Goal: Navigation & Orientation: Find specific page/section

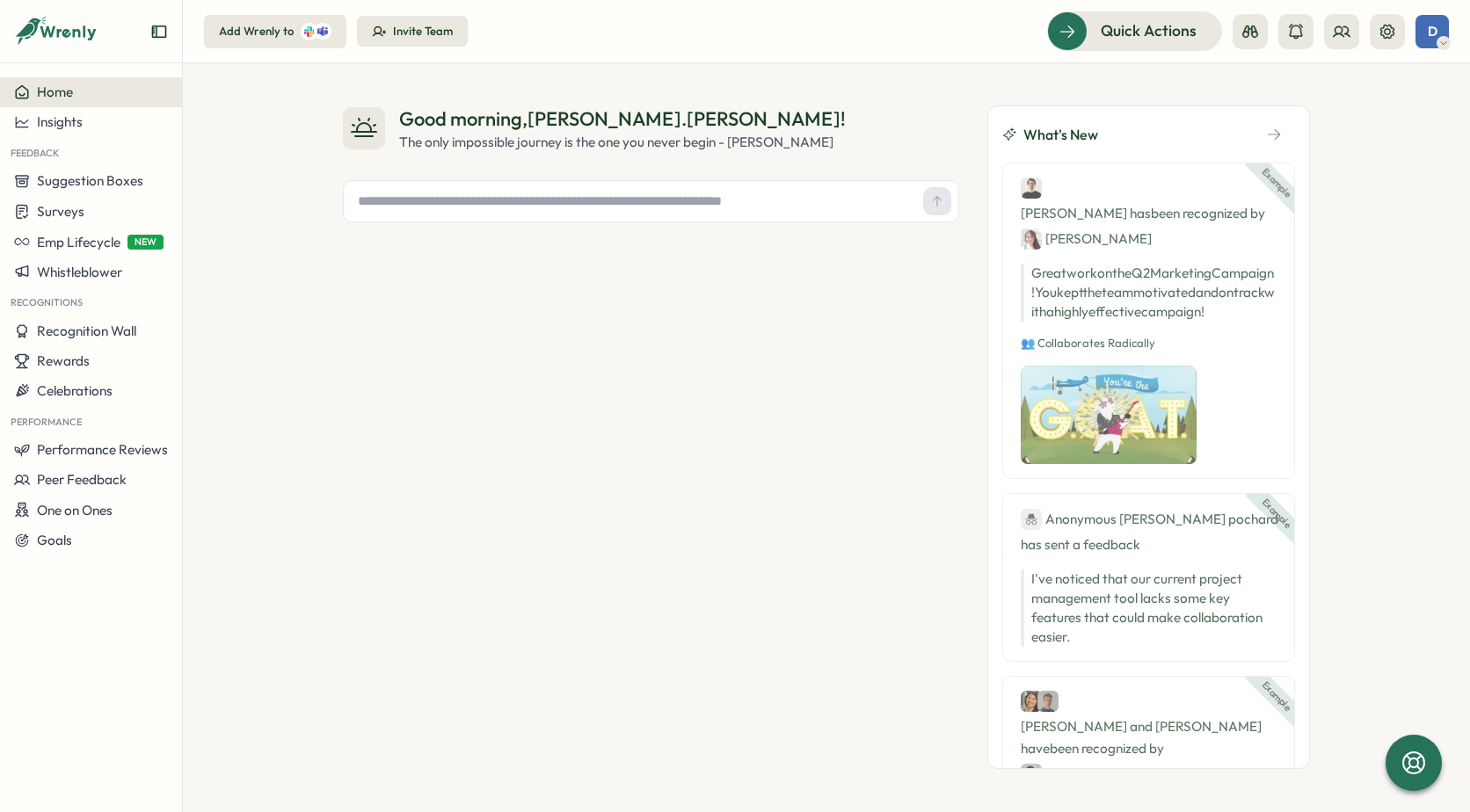
click at [447, 391] on div "Good morning , [PERSON_NAME].[PERSON_NAME] ! The only impossible journey is the…" at bounding box center [651, 437] width 616 height 663
click at [1157, 39] on span "Quick Actions" at bounding box center [1124, 30] width 96 height 23
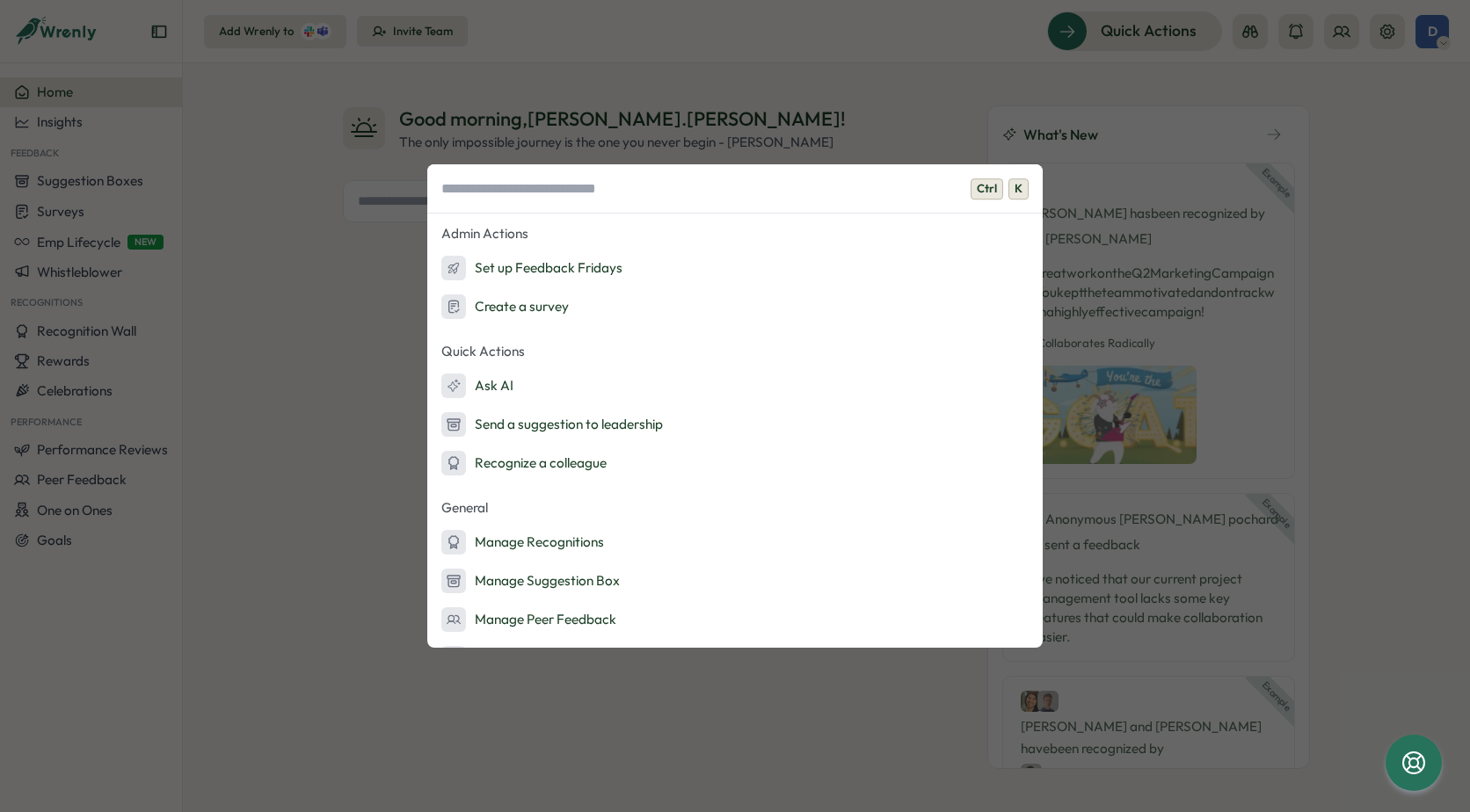
click at [301, 573] on div "Ctrl K Admin Actions Set up Feedback Fridays Create a survey Quick Actions Ask …" at bounding box center [735, 406] width 1470 height 812
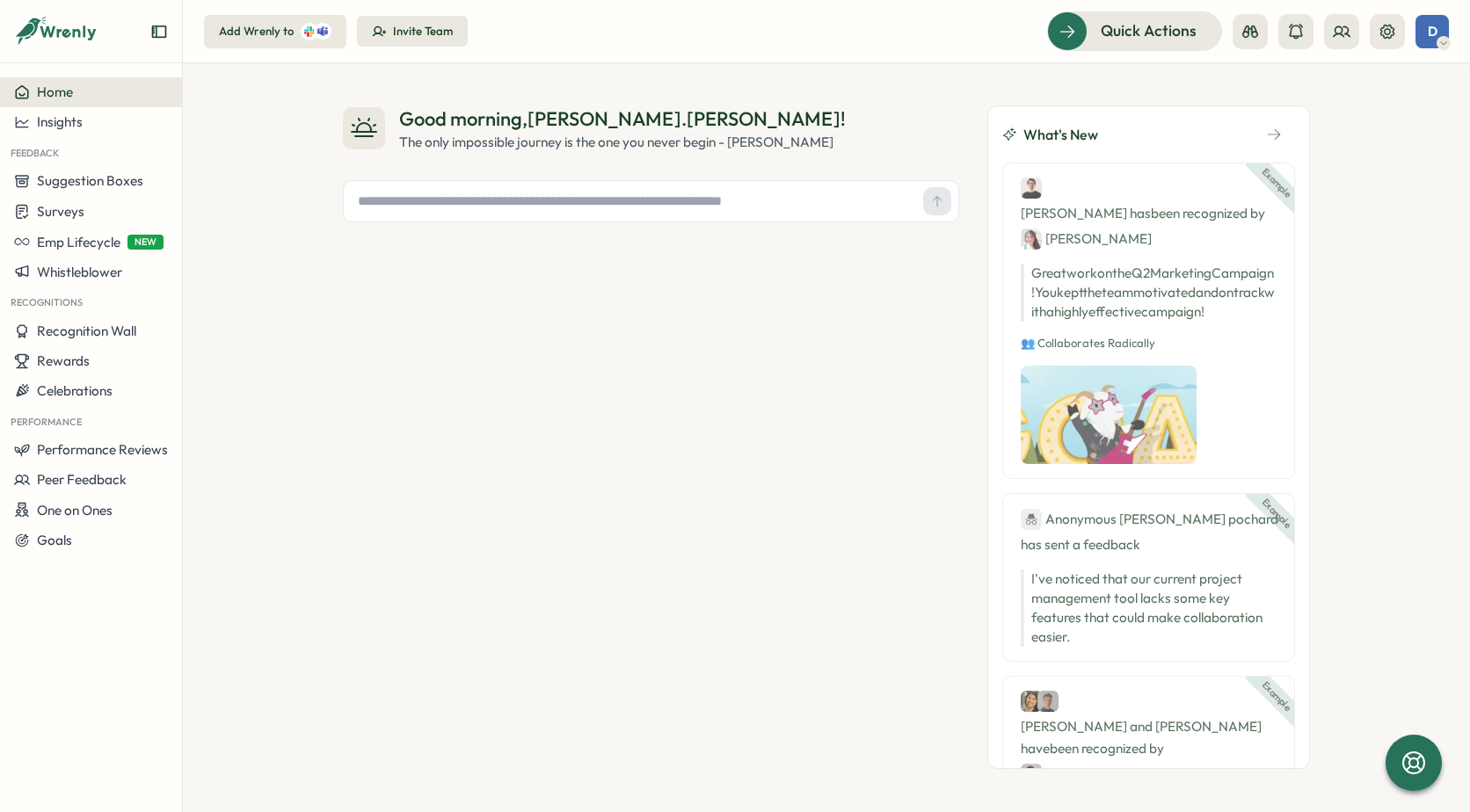
click at [1421, 27] on div "D" at bounding box center [1432, 31] width 33 height 33
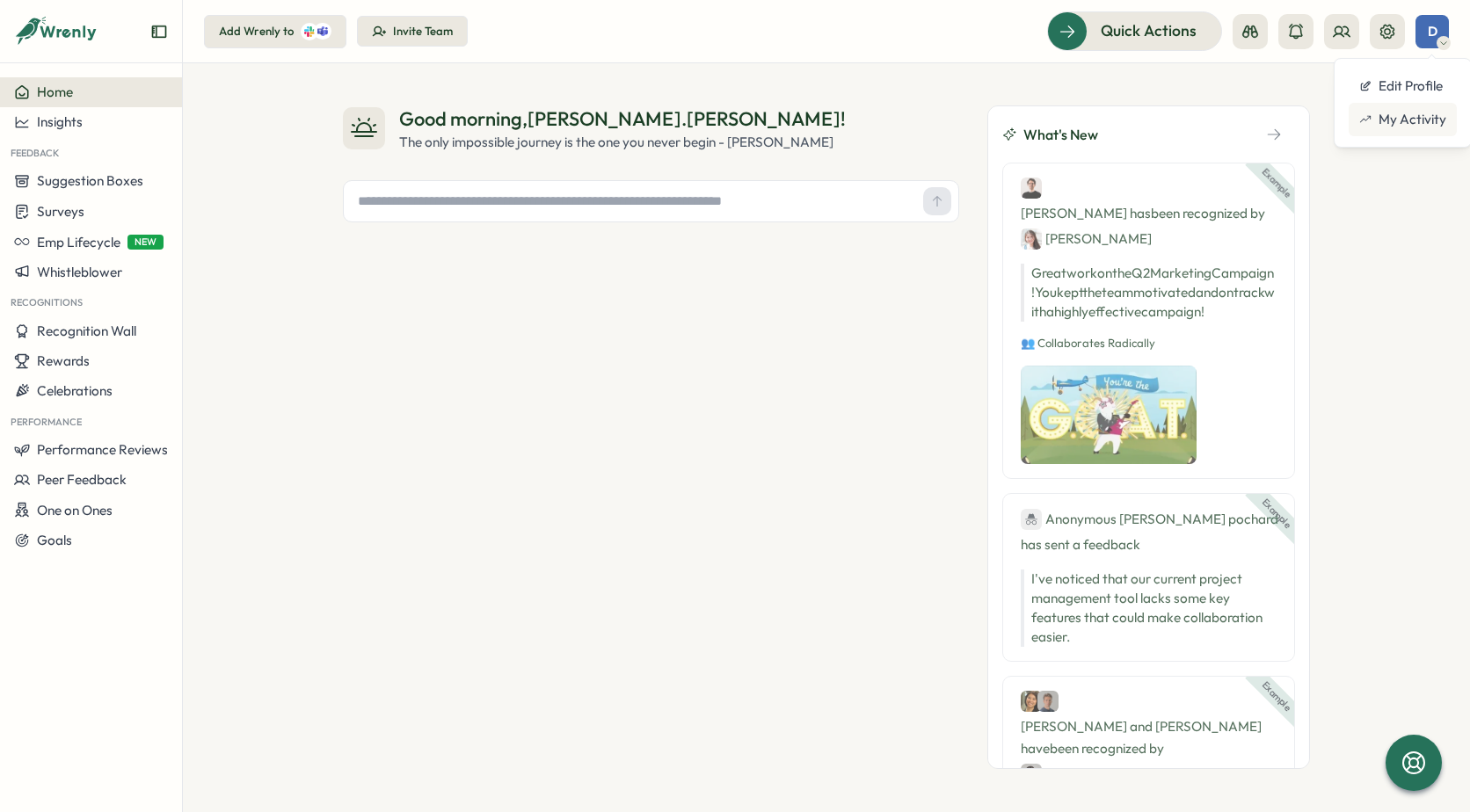
click at [1429, 111] on div "My Activity" at bounding box center [1403, 119] width 87 height 19
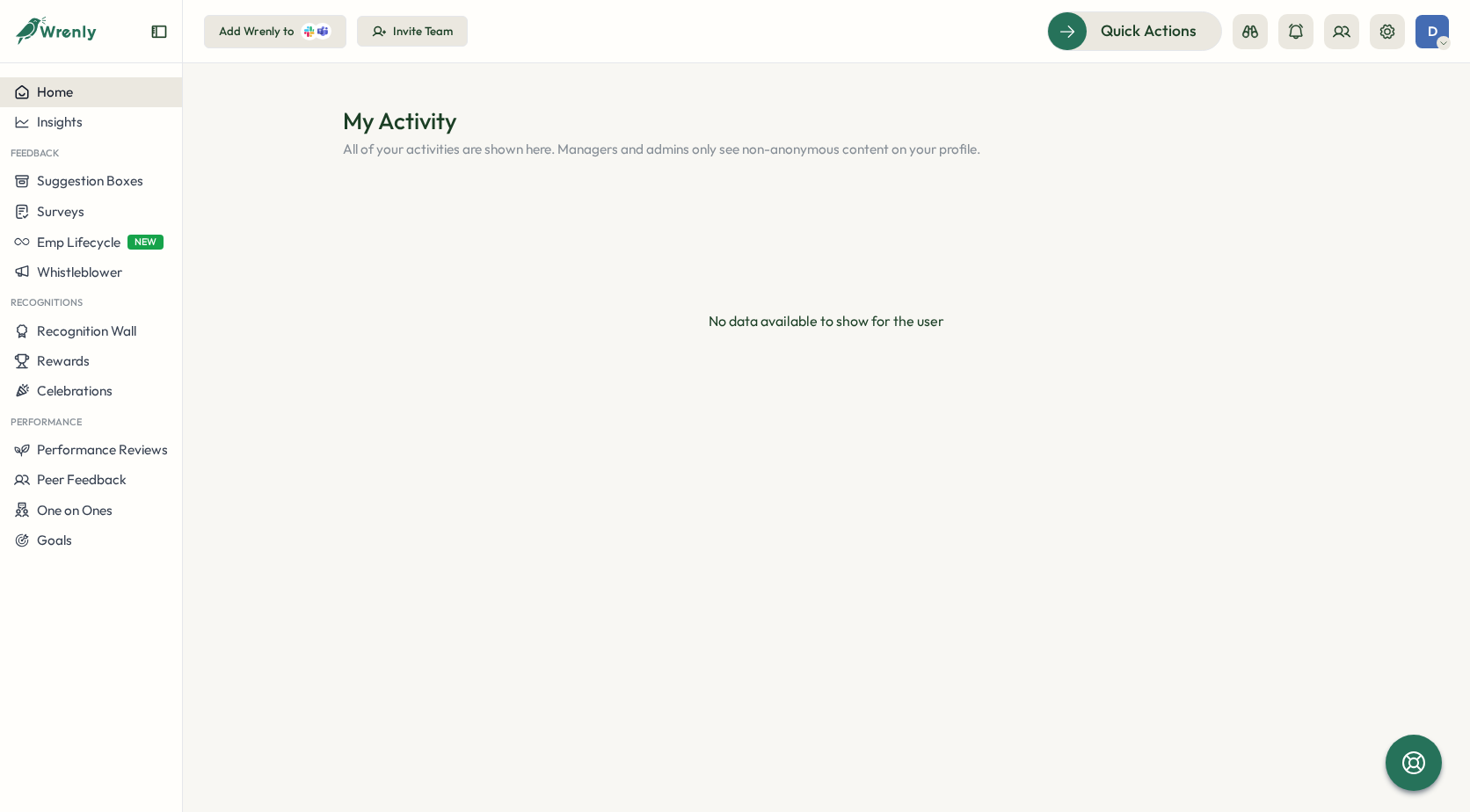
click at [94, 92] on div "Home" at bounding box center [91, 92] width 154 height 16
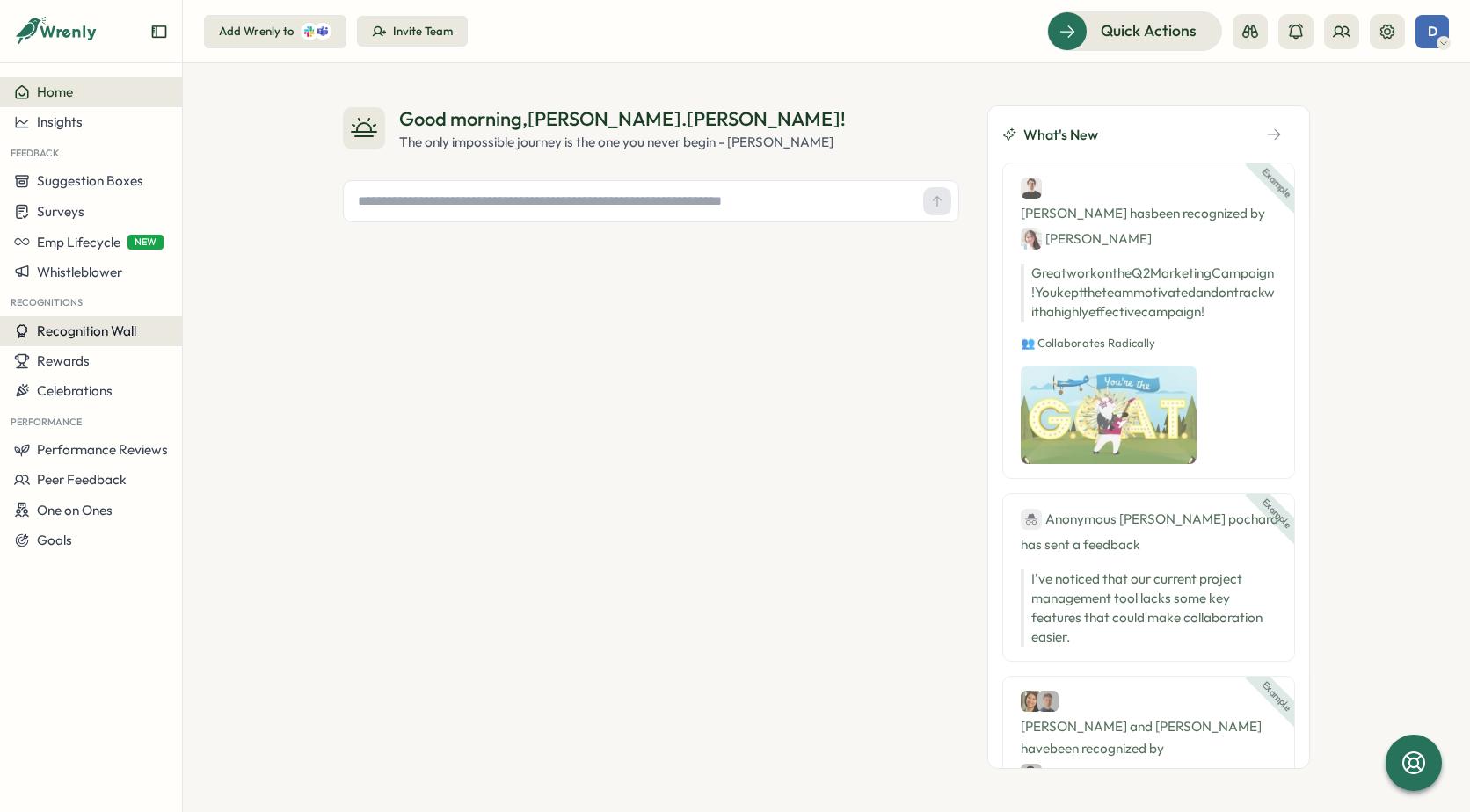
click at [129, 333] on span "Recognition Wall" at bounding box center [86, 331] width 100 height 17
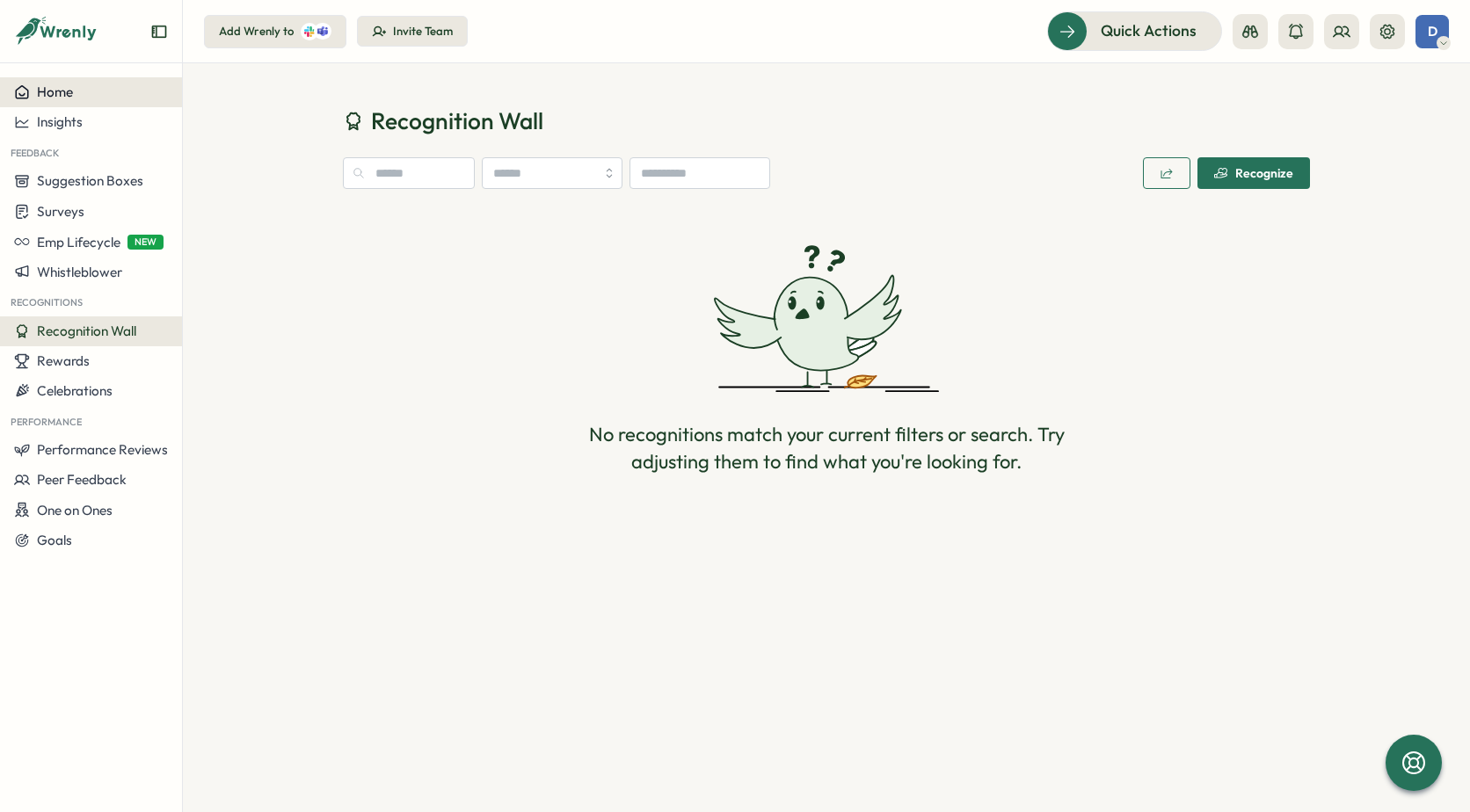
click at [96, 88] on div "Home" at bounding box center [91, 92] width 154 height 16
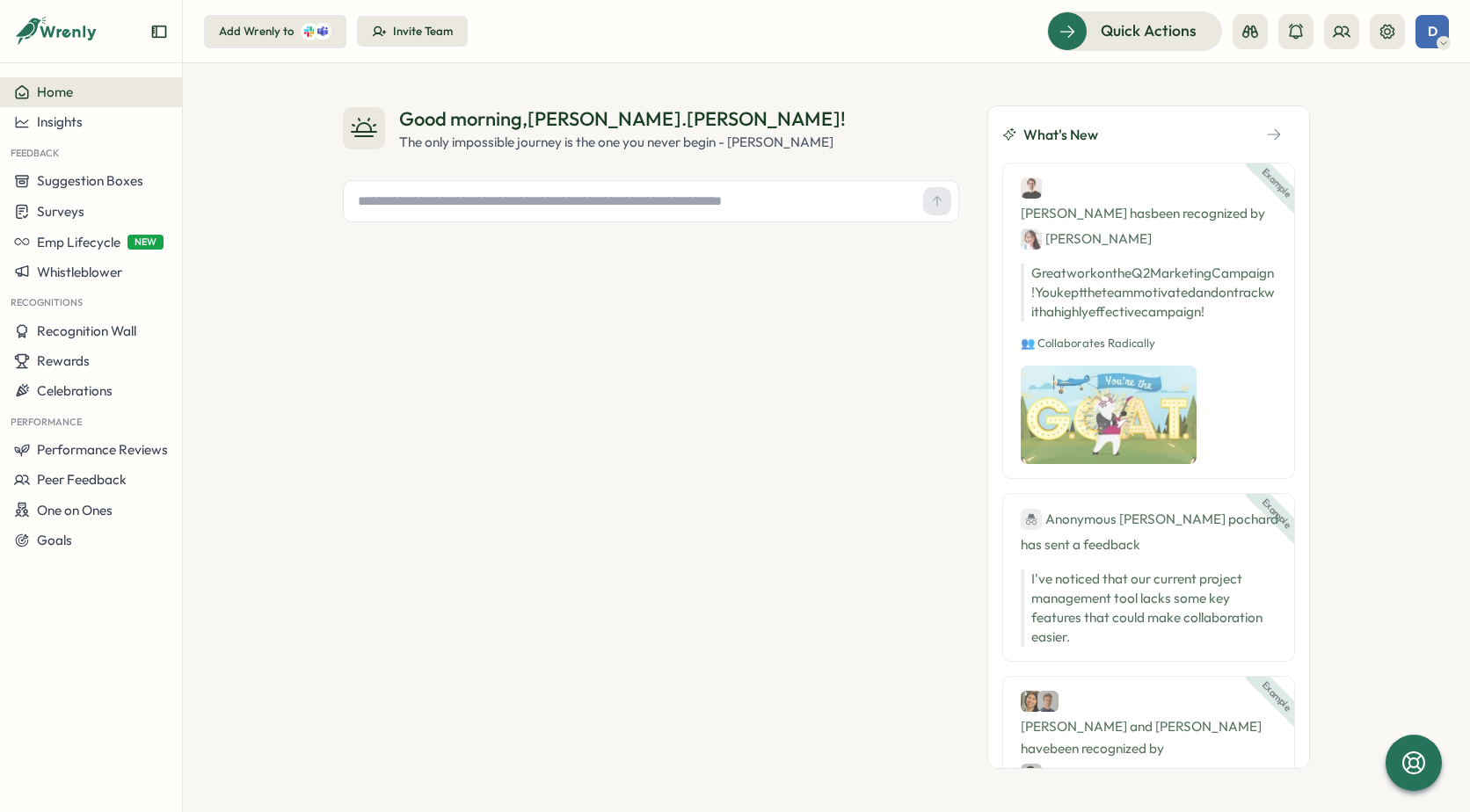
click at [443, 36] on div "Invite Team" at bounding box center [423, 31] width 60 height 16
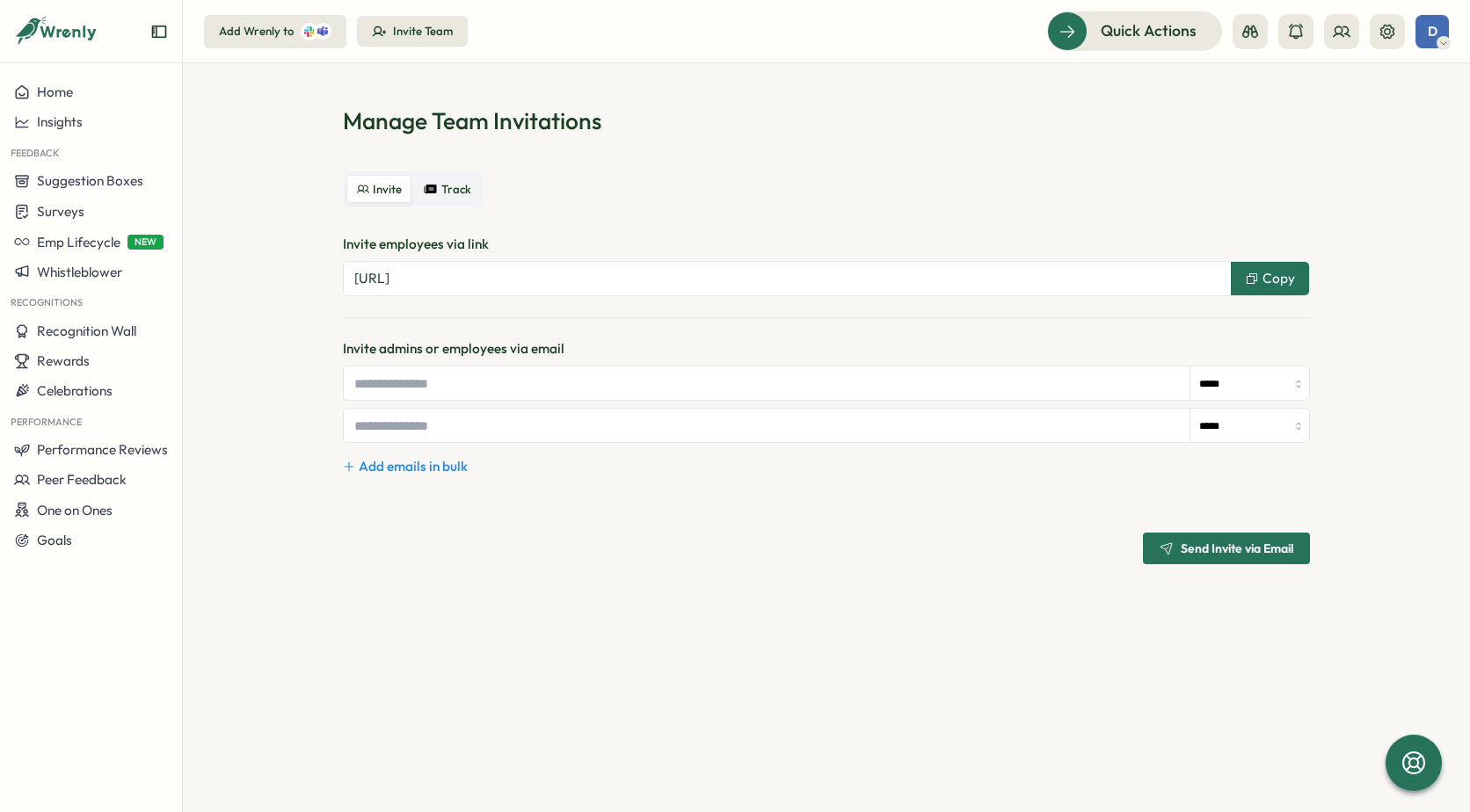
click at [245, 36] on div "Add Wrenly to" at bounding box center [256, 31] width 75 height 16
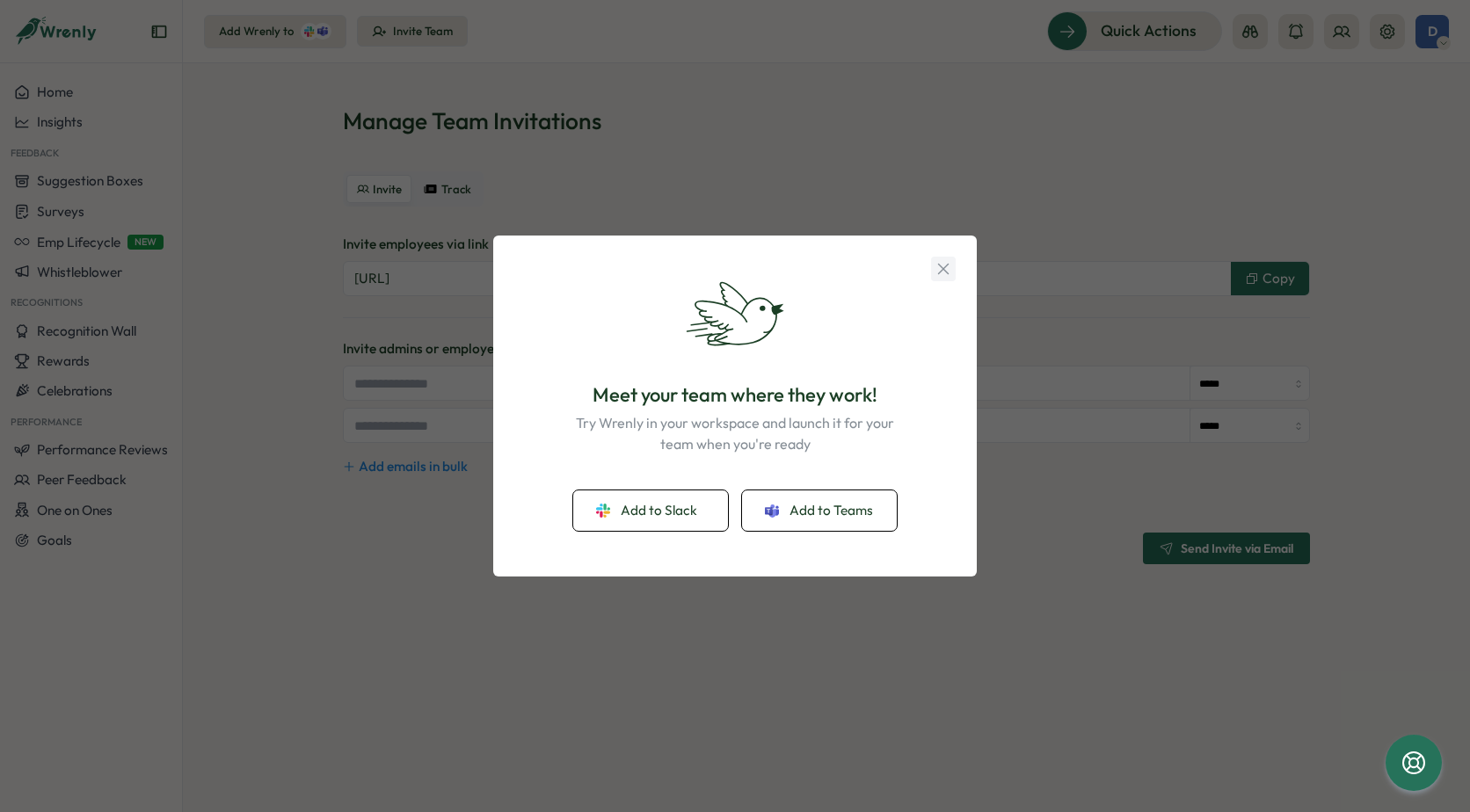
click at [934, 265] on icon "button" at bounding box center [943, 269] width 19 height 19
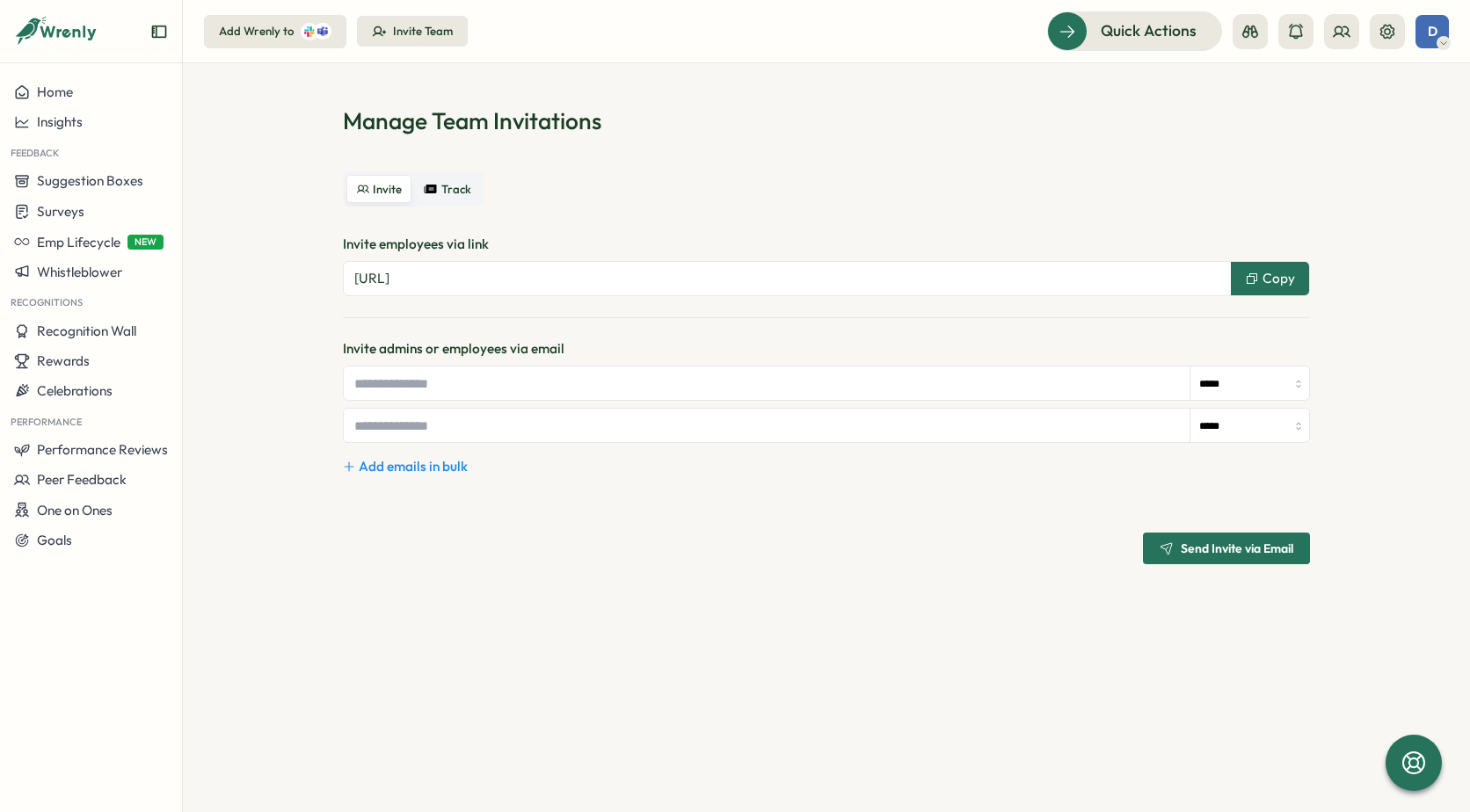
click at [1151, 177] on div "Invite Track" at bounding box center [826, 189] width 968 height 35
click at [57, 103] on button "Home" at bounding box center [91, 93] width 182 height 30
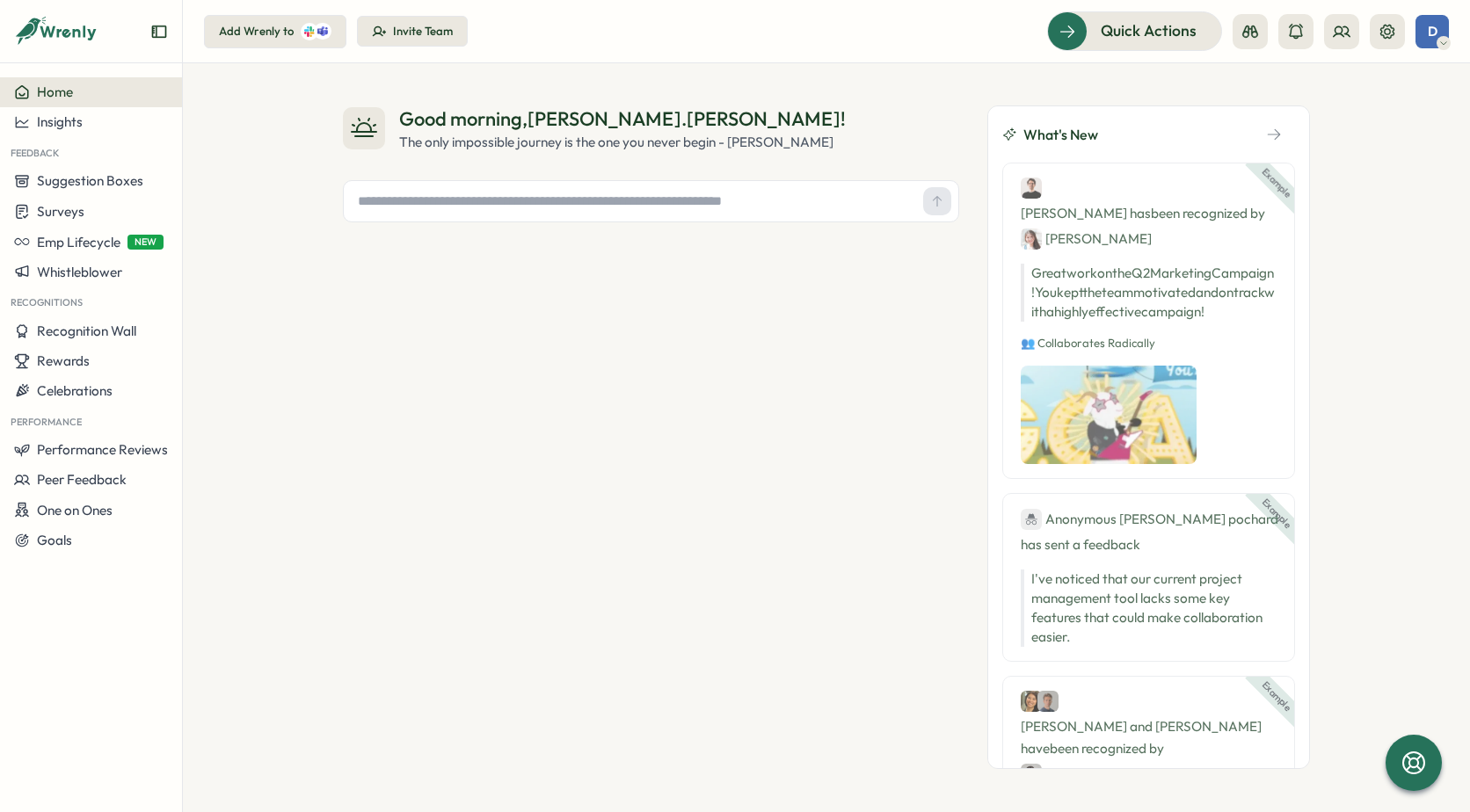
click at [158, 30] on icon "Expand sidebar" at bounding box center [159, 31] width 18 height 18
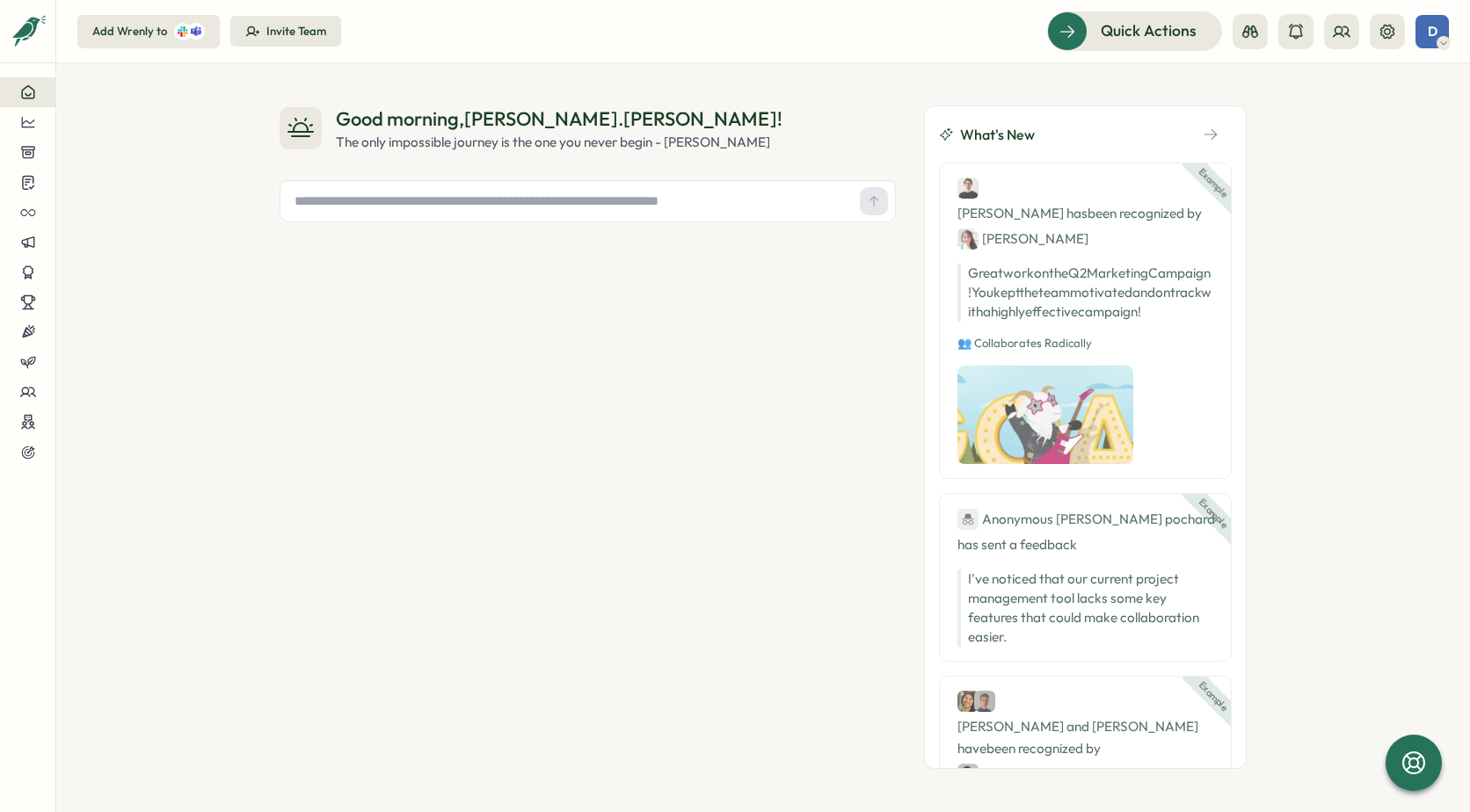
click at [31, 81] on button at bounding box center [27, 93] width 55 height 30
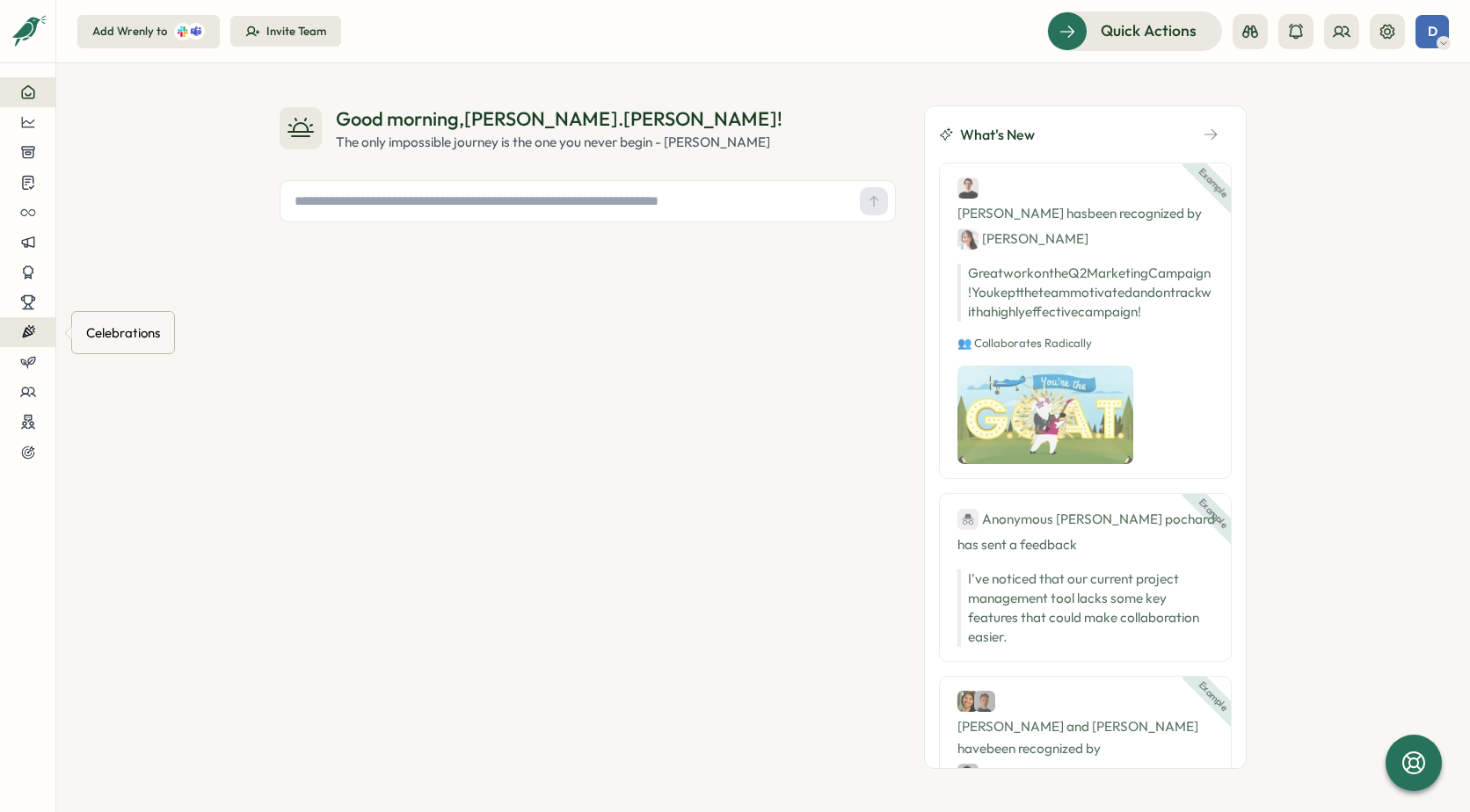
click at [32, 342] on button at bounding box center [27, 333] width 55 height 30
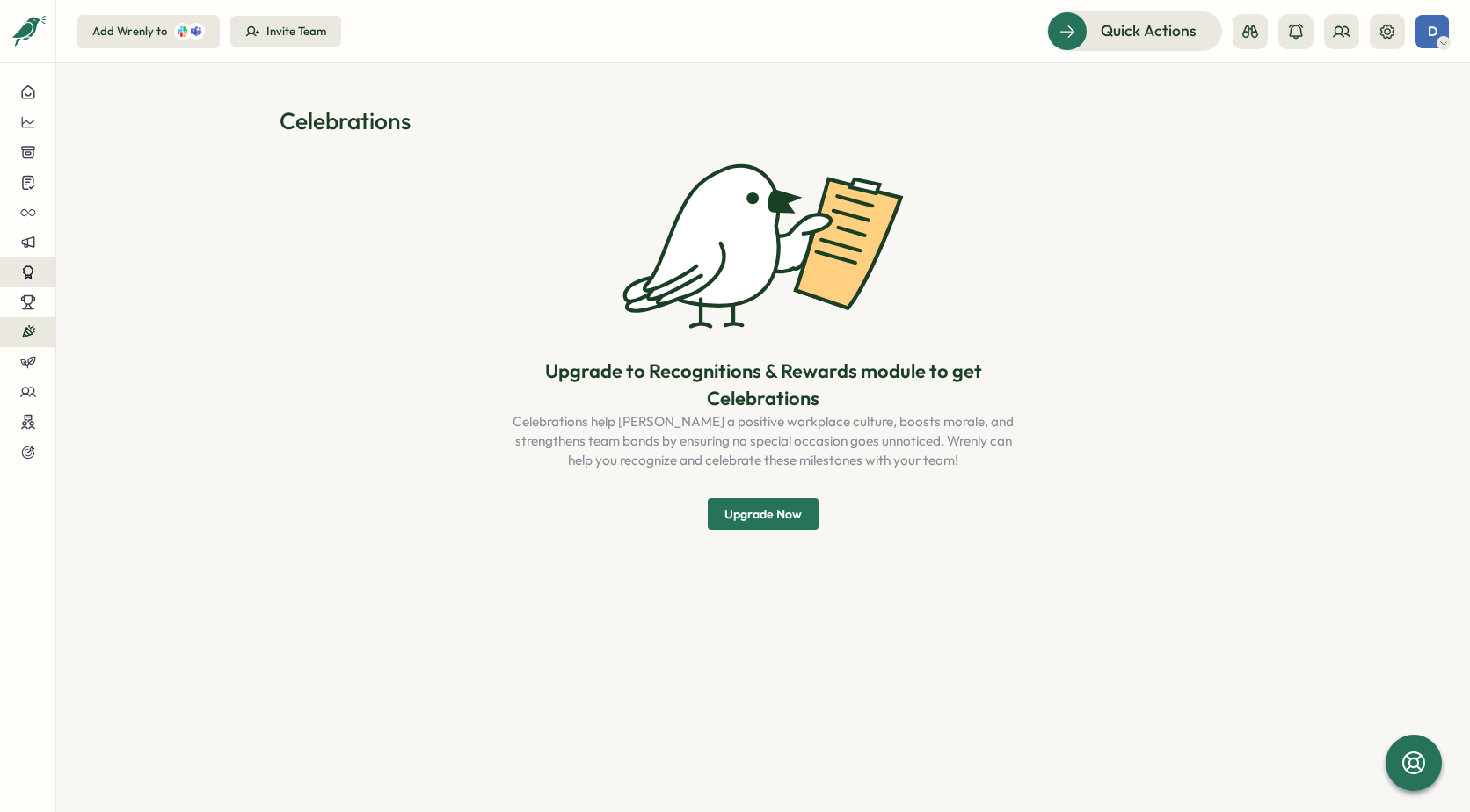
click at [39, 275] on div at bounding box center [27, 272] width 27 height 16
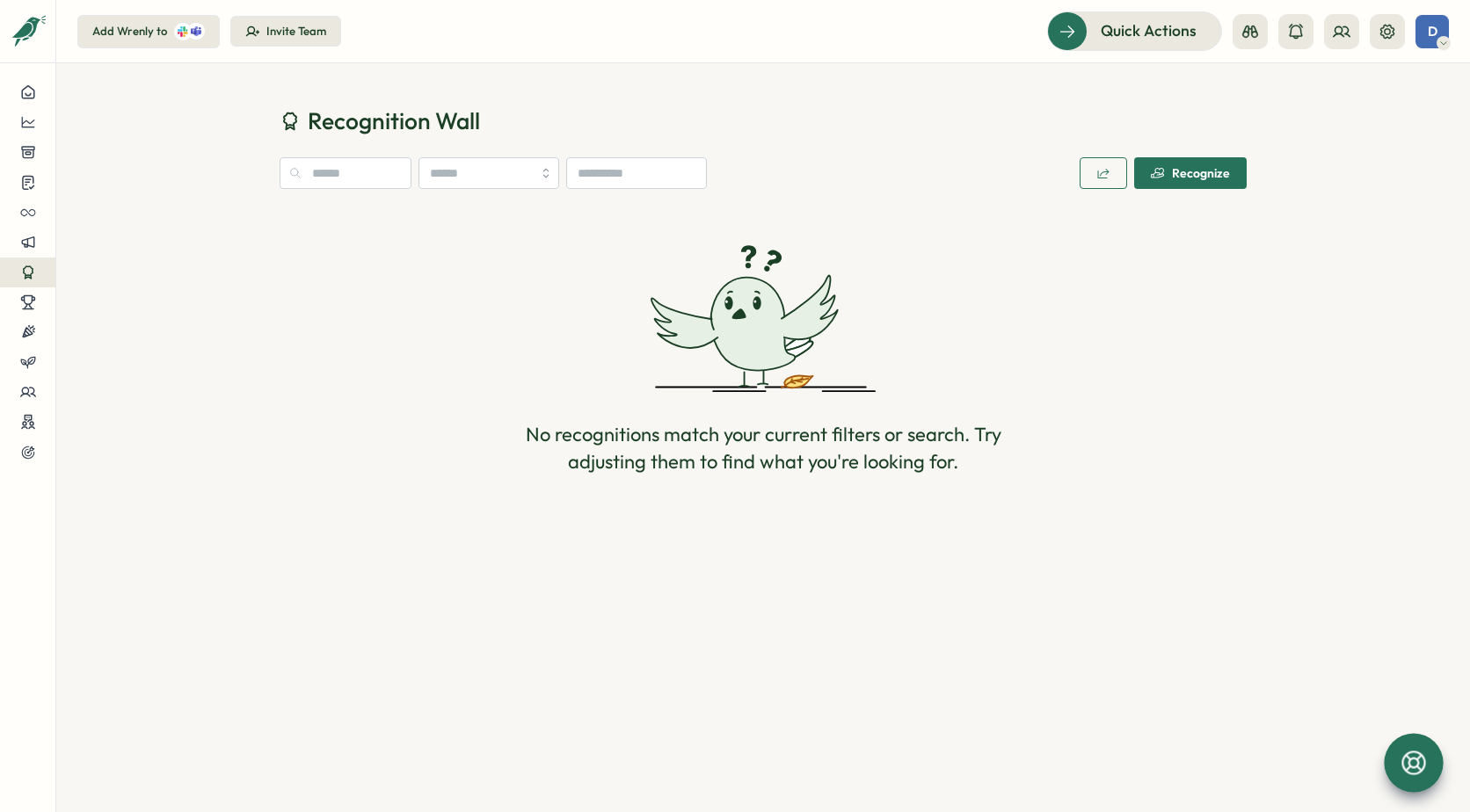
click at [1419, 764] on icon at bounding box center [1413, 762] width 24 height 24
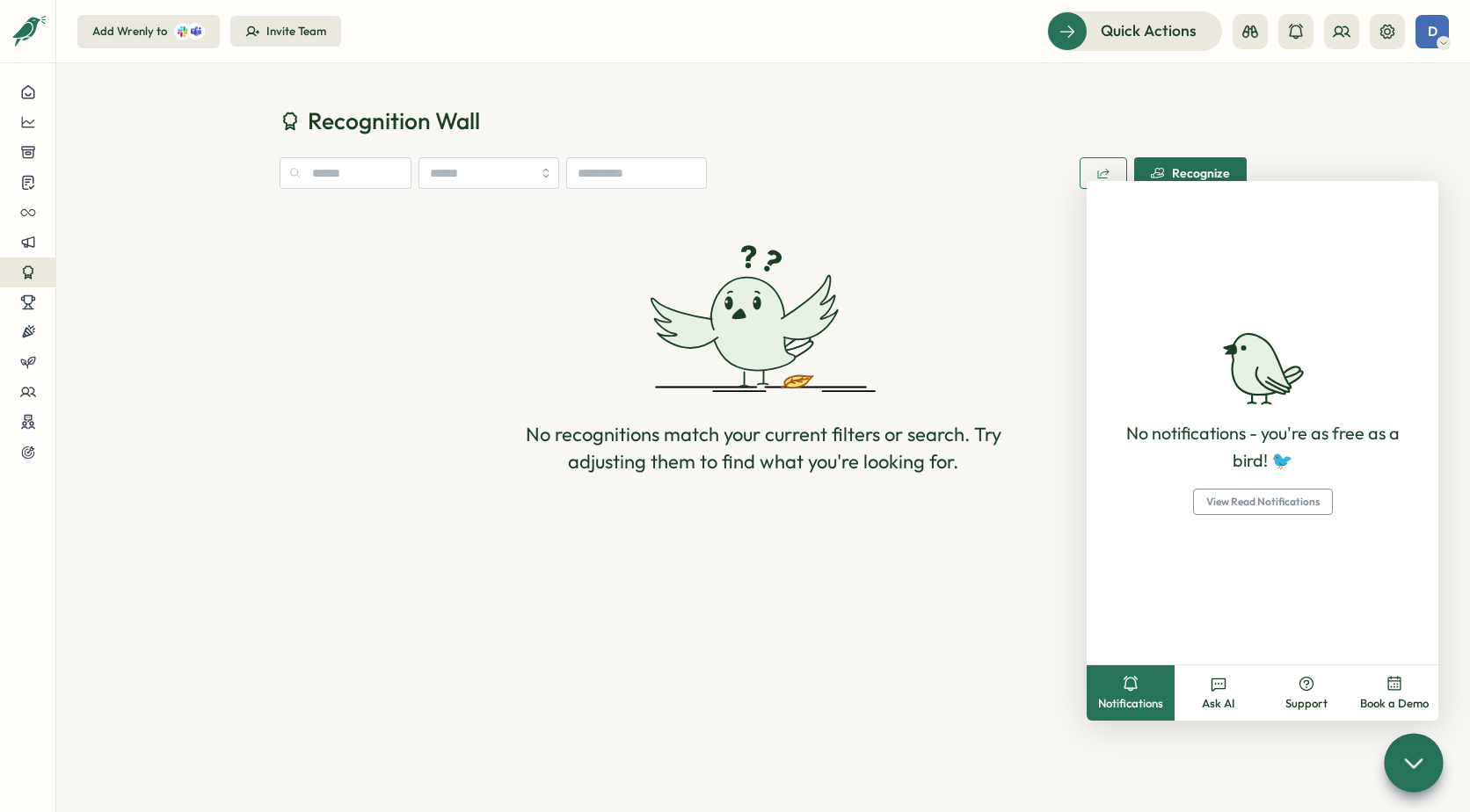
click at [748, 702] on section "Recognition Wall Recognize No recognitions match your current filters or search…" at bounding box center [763, 438] width 1414 height 749
click at [756, 693] on section "Recognition Wall Recognize No recognitions match your current filters or search…" at bounding box center [763, 438] width 1414 height 749
click at [1333, 36] on icon at bounding box center [1341, 31] width 18 height 18
click at [372, 222] on div "No recognitions match your current filters or search. Try adjusting them to fin…" at bounding box center [763, 360] width 968 height 299
click at [31, 99] on icon at bounding box center [27, 92] width 12 height 12
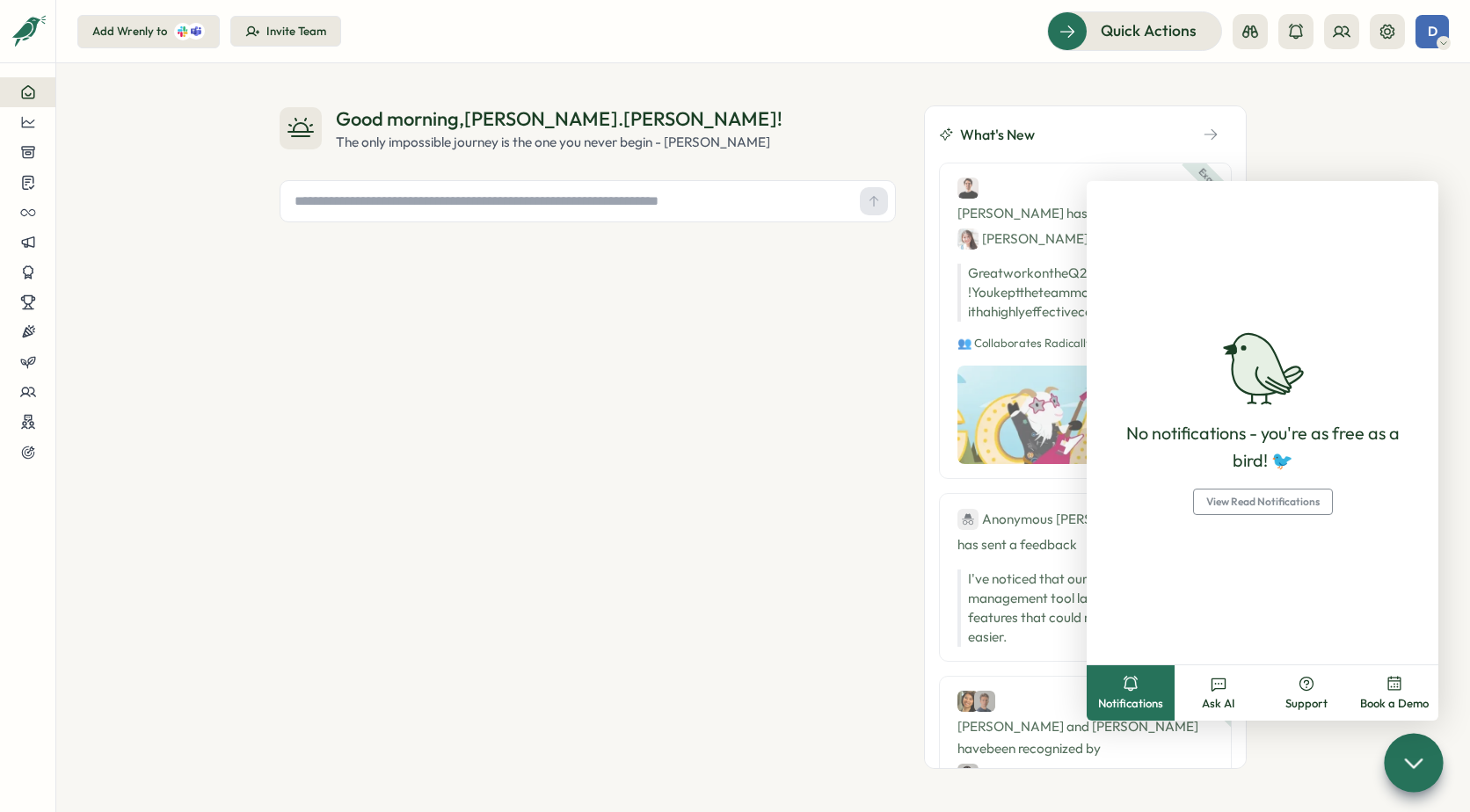
click at [1295, 129] on div "Good morning , [PERSON_NAME].[PERSON_NAME] ! The only impossible journey is the…" at bounding box center [763, 438] width 1414 height 749
click at [16, 33] on button "Expand sidebar" at bounding box center [27, 31] width 35 height 35
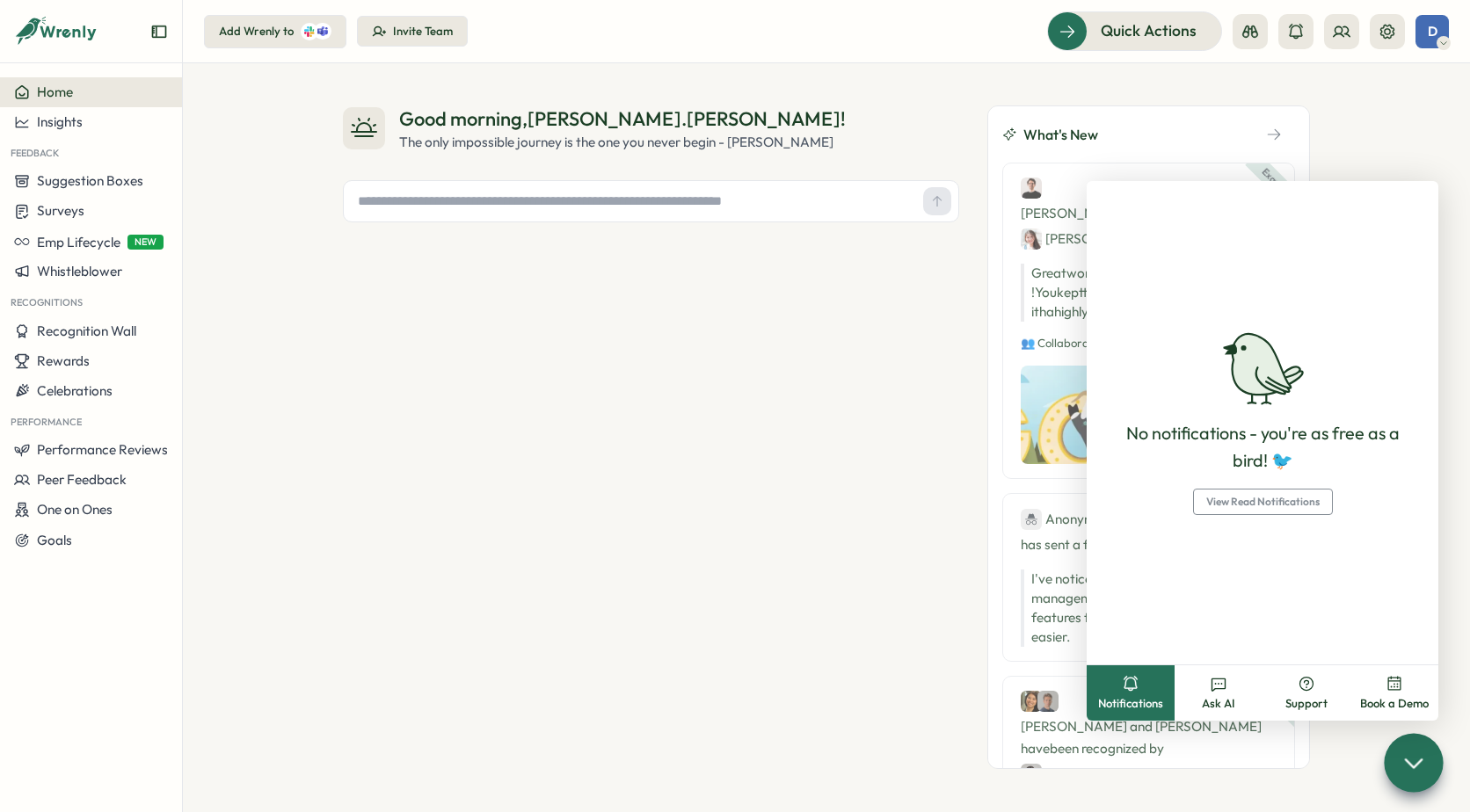
click at [865, 641] on div "Good morning , [PERSON_NAME].[PERSON_NAME] ! The only impossible journey is the…" at bounding box center [651, 437] width 616 height 663
click at [535, 527] on div "Good morning , [PERSON_NAME].[PERSON_NAME] ! The only impossible journey is the…" at bounding box center [651, 437] width 616 height 663
